Goal: Information Seeking & Learning: Learn about a topic

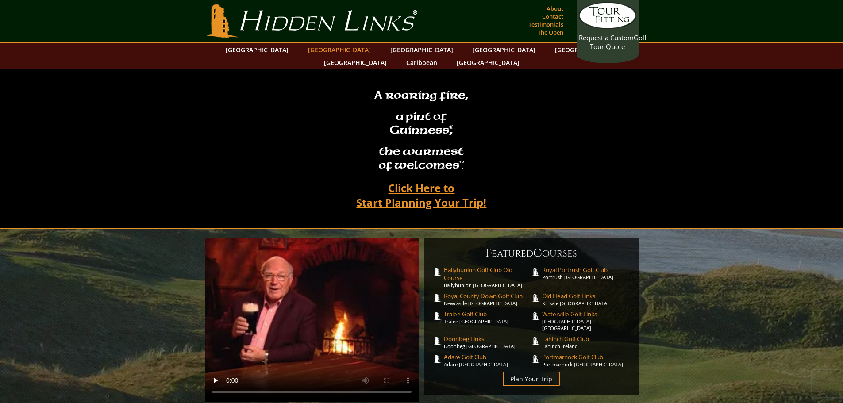
click at [330, 49] on link "[GEOGRAPHIC_DATA]" at bounding box center [340, 49] width 72 height 13
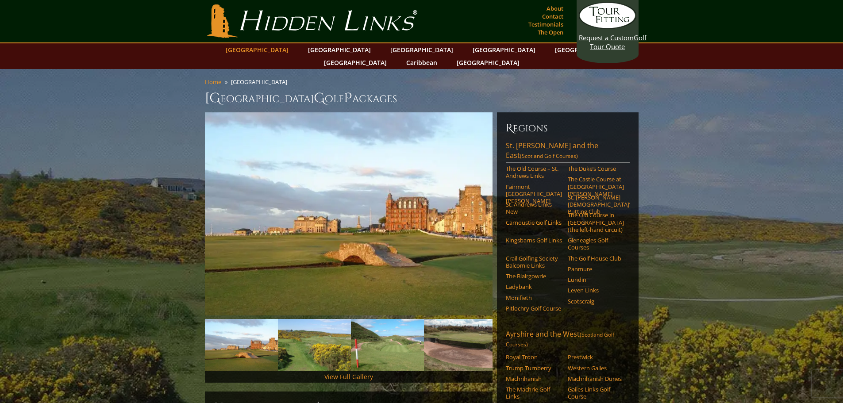
click at [284, 47] on link "[GEOGRAPHIC_DATA]" at bounding box center [257, 49] width 72 height 13
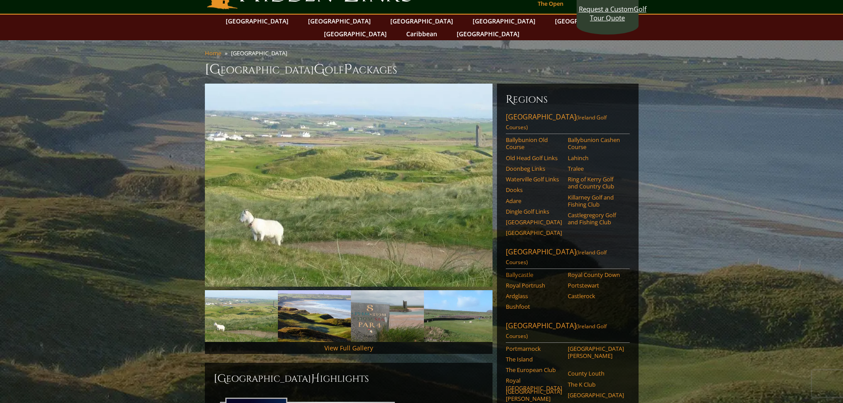
scroll to position [44, 0]
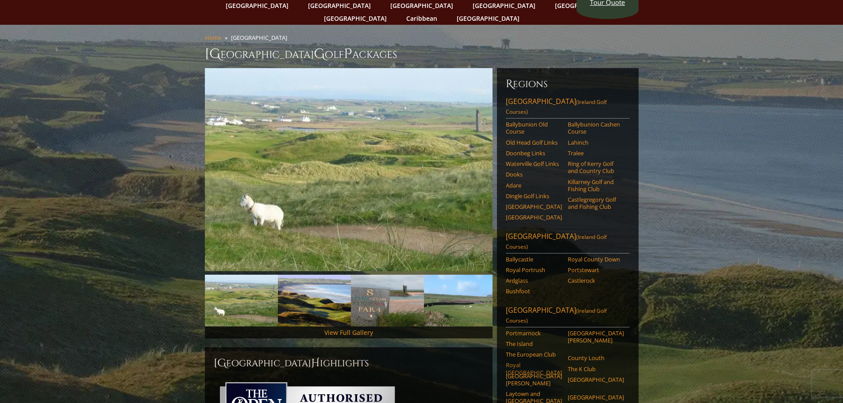
click at [522, 362] on link "Royal Dublin" at bounding box center [534, 369] width 56 height 15
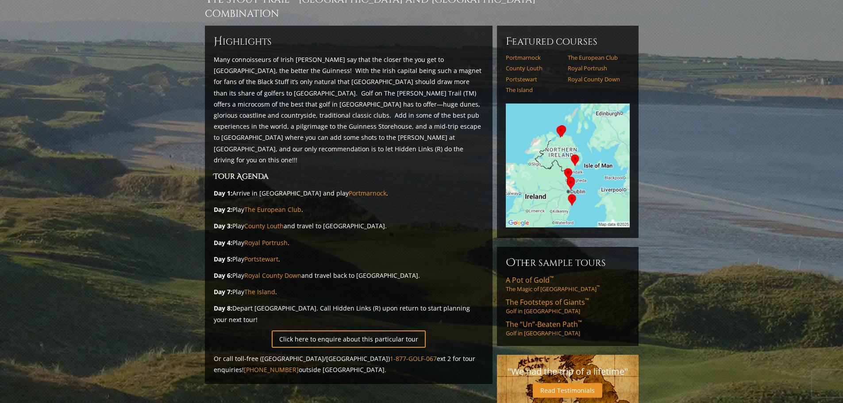
scroll to position [89, 0]
click at [277, 205] on link "The European Club" at bounding box center [272, 209] width 57 height 8
